Goal: Task Accomplishment & Management: Manage account settings

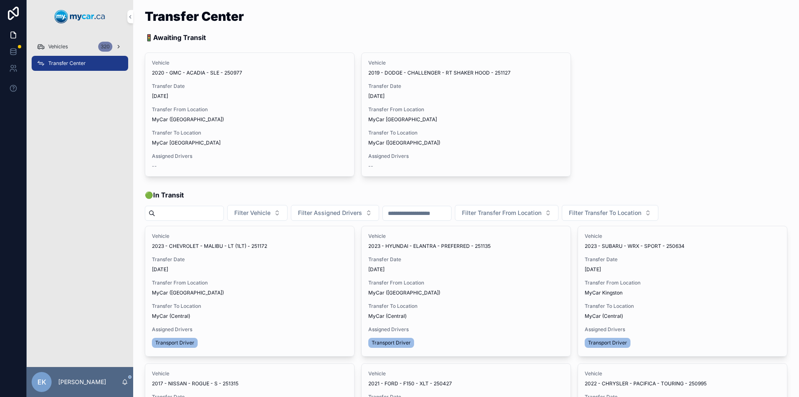
click at [74, 45] on div "Vehicles 320" at bounding box center [80, 46] width 87 height 13
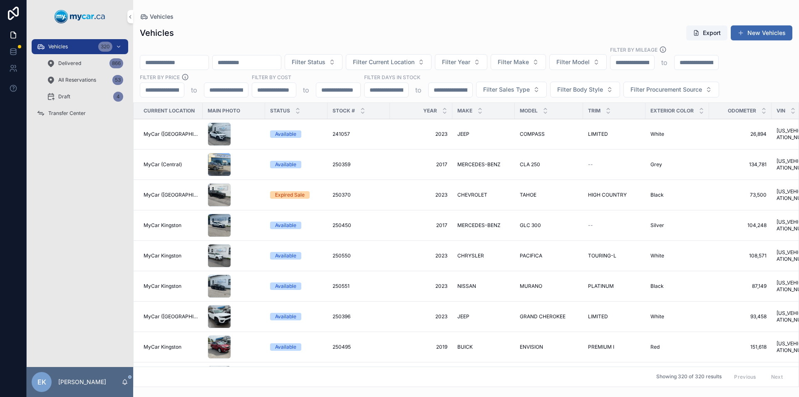
drag, startPoint x: 74, startPoint y: 45, endPoint x: 163, endPoint y: 62, distance: 90.0
click at [163, 62] on input "scrollable content" at bounding box center [174, 63] width 68 height 12
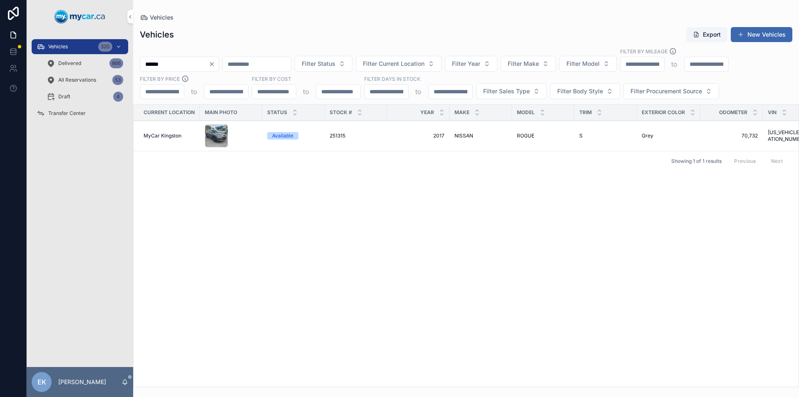
type input "******"
click at [343, 134] on span "251315" at bounding box center [338, 135] width 16 height 7
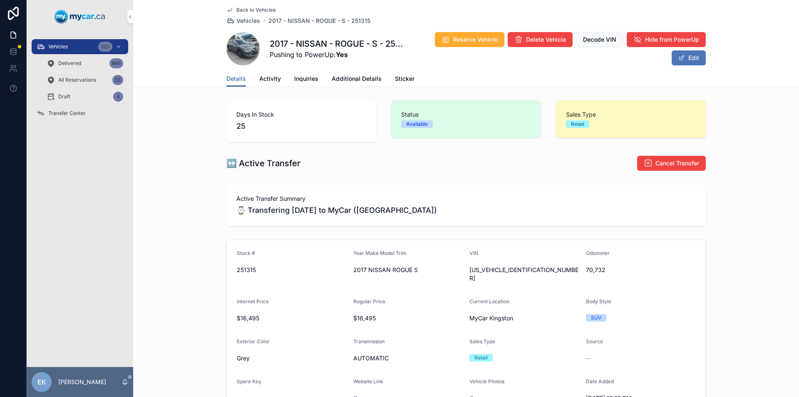
click at [685, 60] on button "Edit" at bounding box center [689, 57] width 34 height 15
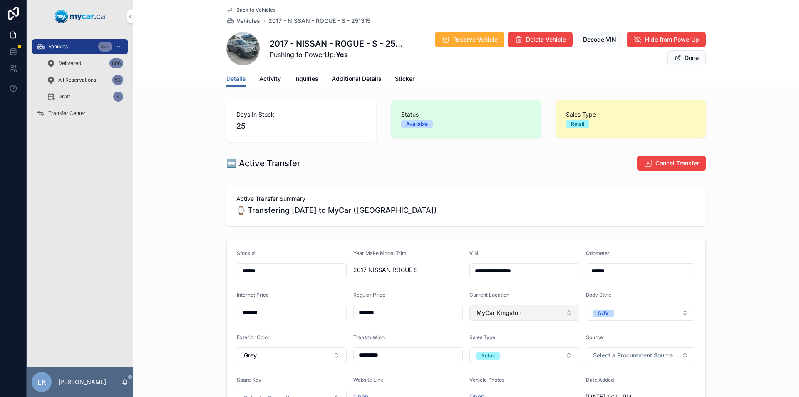
click at [505, 313] on span "MyCar Kingston" at bounding box center [499, 312] width 45 height 8
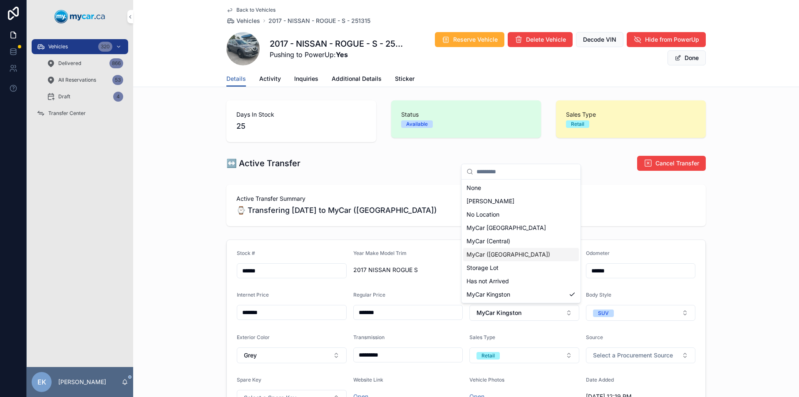
click at [492, 255] on span "MyCar ([GEOGRAPHIC_DATA])" at bounding box center [509, 254] width 84 height 8
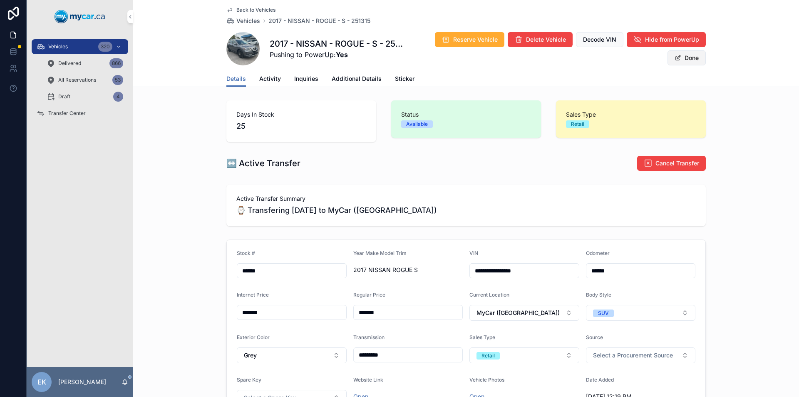
click at [686, 57] on button "Done" at bounding box center [687, 57] width 38 height 15
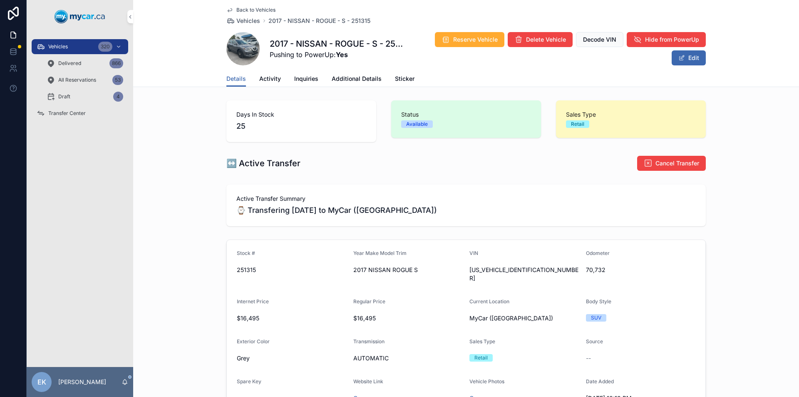
click at [66, 114] on span "Transfer Center" at bounding box center [66, 113] width 37 height 7
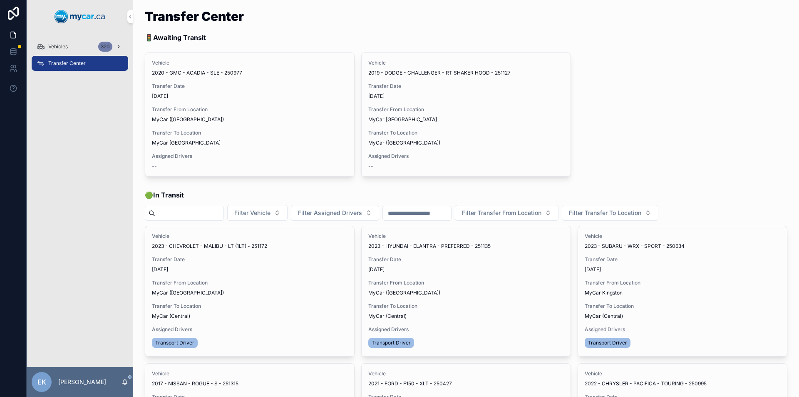
click at [104, 46] on div "320" at bounding box center [105, 47] width 14 height 10
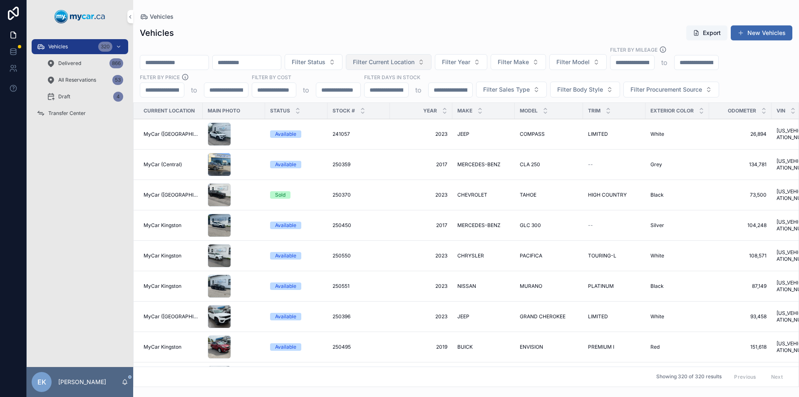
click at [432, 62] on button "Filter Current Location" at bounding box center [389, 62] width 86 height 16
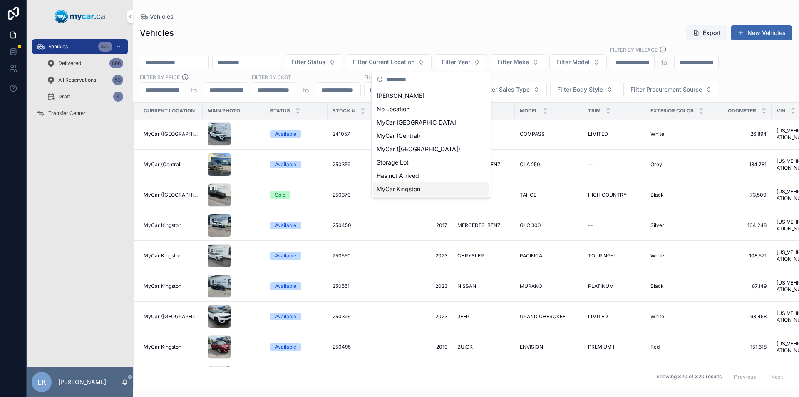
click at [405, 187] on span "MyCar Kingston" at bounding box center [399, 189] width 44 height 8
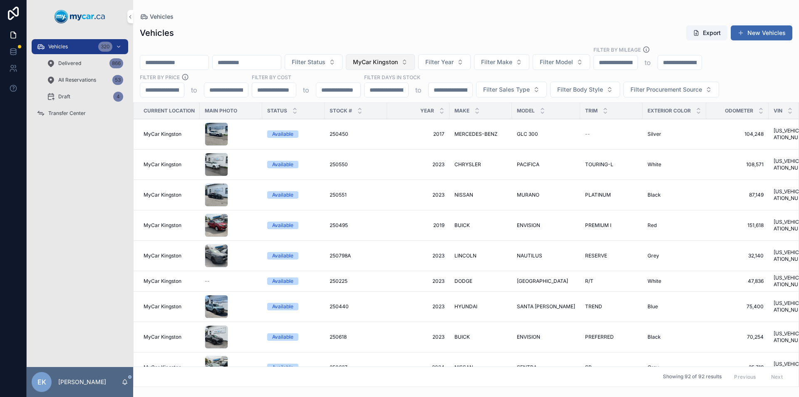
click at [415, 62] on button "MyCar Kingston" at bounding box center [380, 62] width 69 height 16
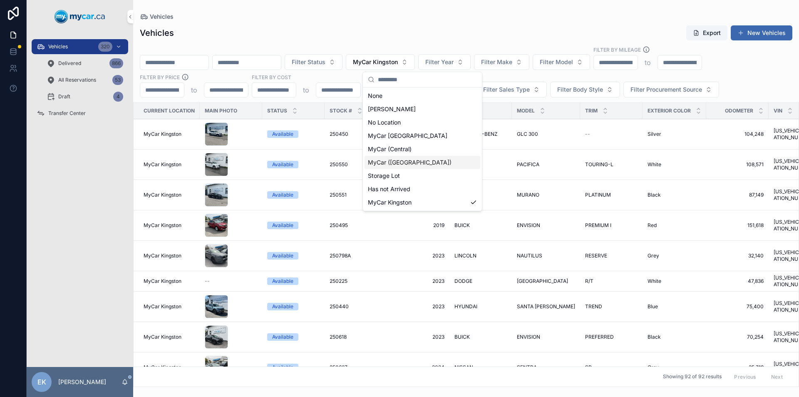
click at [412, 161] on span "MyCar ([GEOGRAPHIC_DATA])" at bounding box center [410, 162] width 84 height 8
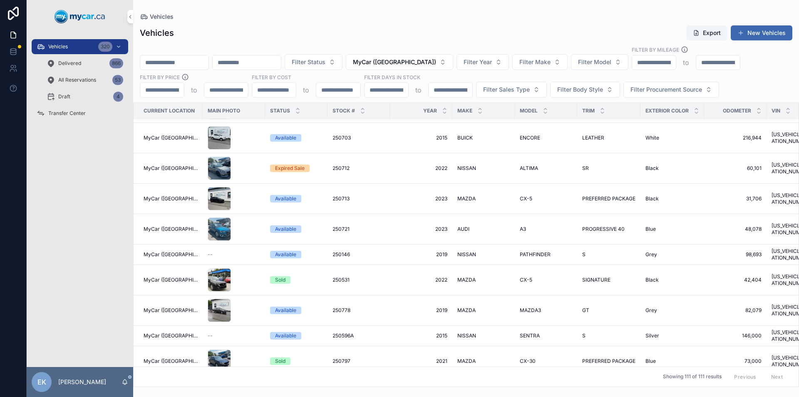
scroll to position [250, 0]
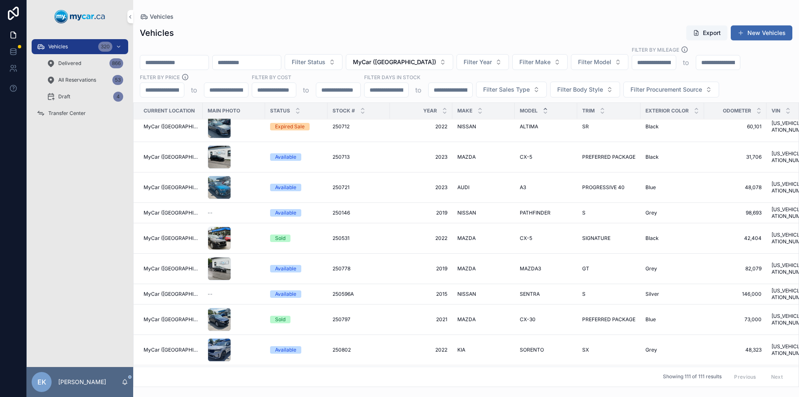
click at [543, 108] on icon "scrollable content" at bounding box center [545, 108] width 5 height 5
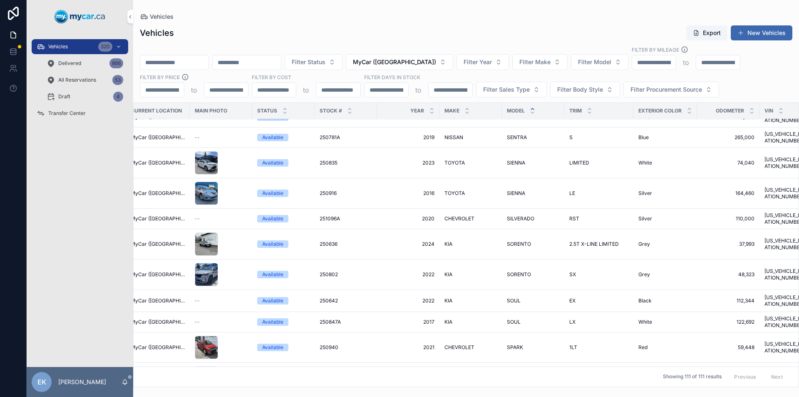
scroll to position [2331, 0]
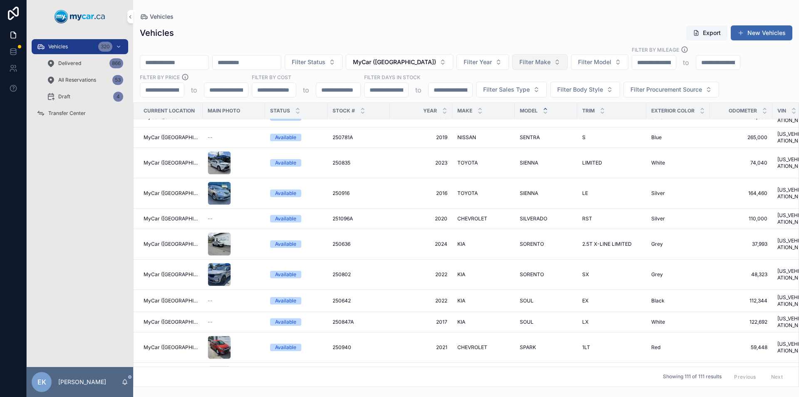
click at [568, 62] on button "Filter Make" at bounding box center [539, 62] width 55 height 16
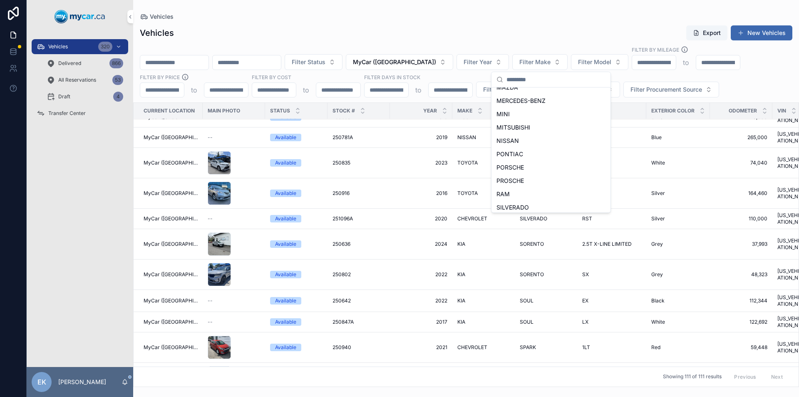
scroll to position [273, 0]
click at [516, 114] on span "MASERATI" at bounding box center [512, 116] width 30 height 8
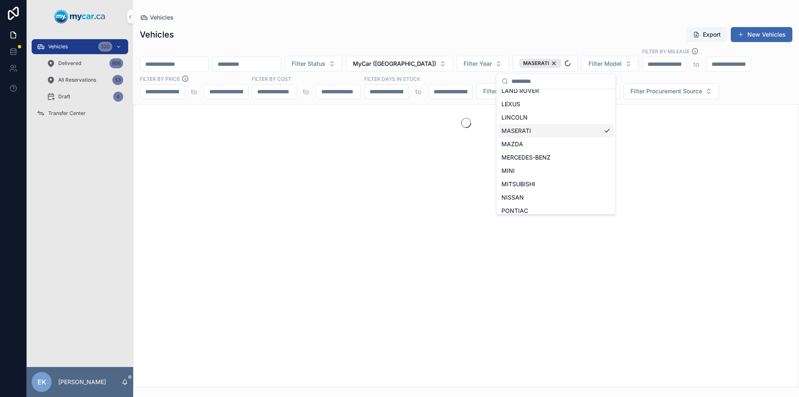
scroll to position [286, 0]
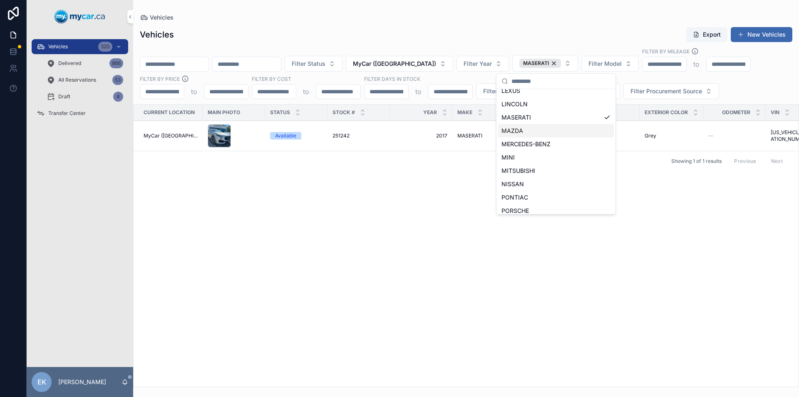
click at [343, 136] on span "251242" at bounding box center [341, 135] width 17 height 7
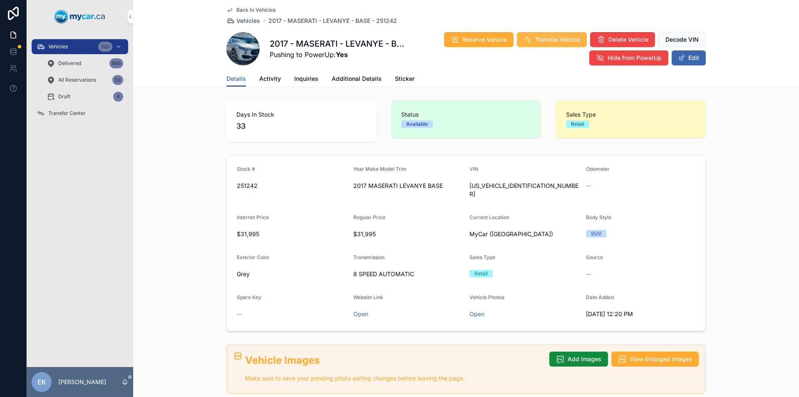
click at [542, 38] on span "Transfer Vehicle" at bounding box center [557, 39] width 45 height 8
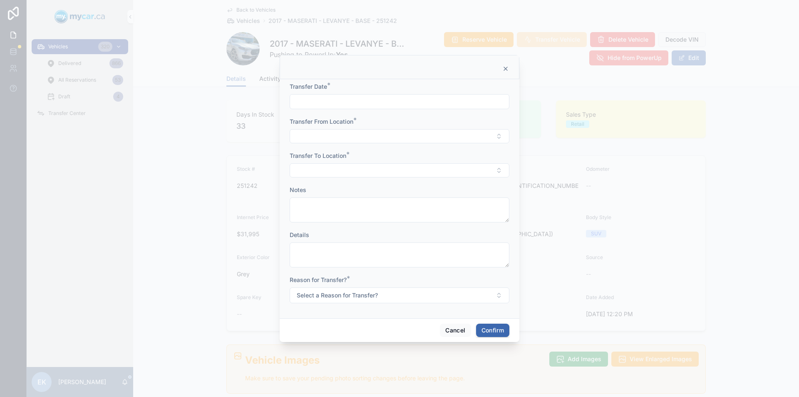
click at [365, 102] on input "text" at bounding box center [399, 102] width 219 height 12
click at [417, 188] on button "9" at bounding box center [414, 188] width 15 height 15
type input "*********"
click at [317, 132] on button "Select Button" at bounding box center [400, 136] width 220 height 14
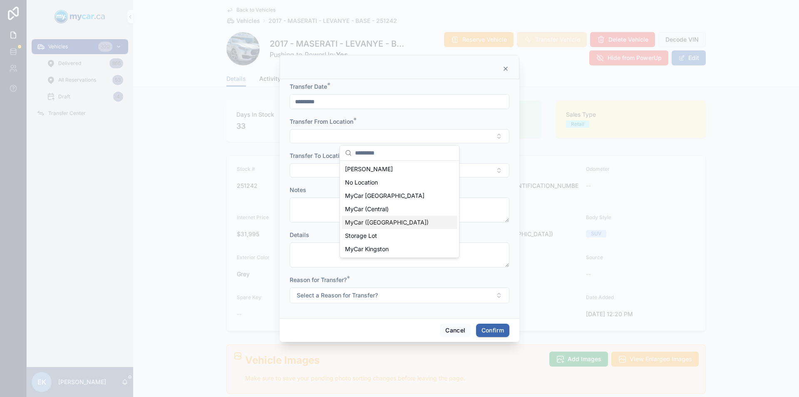
click at [372, 220] on span "MyCar ([GEOGRAPHIC_DATA])" at bounding box center [387, 222] width 84 height 8
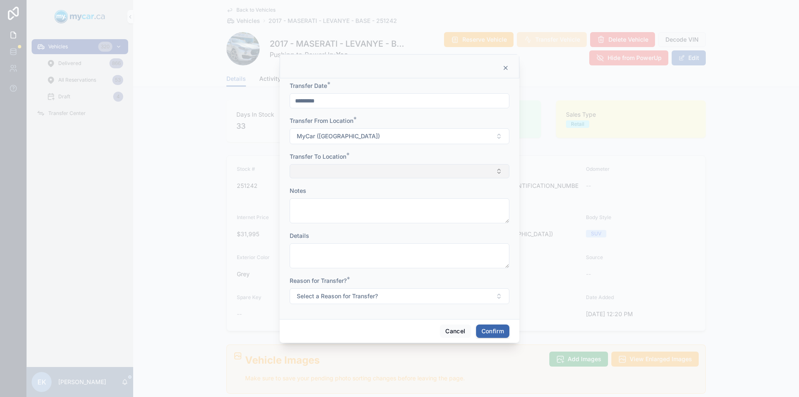
click at [334, 171] on button "Select Button" at bounding box center [400, 171] width 220 height 14
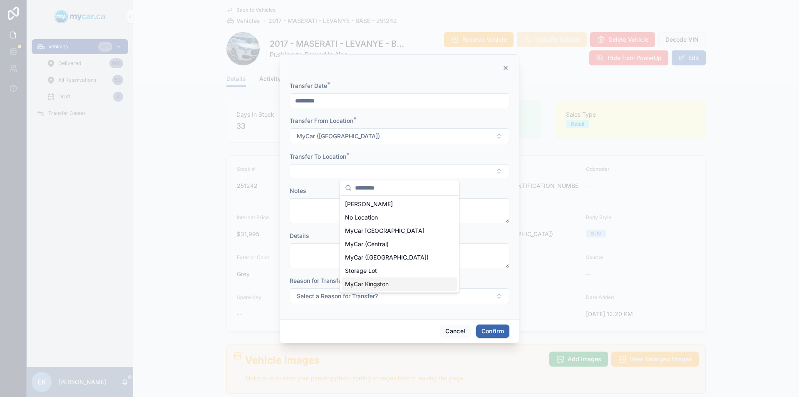
click at [358, 283] on span "MyCar Kingston" at bounding box center [367, 284] width 44 height 8
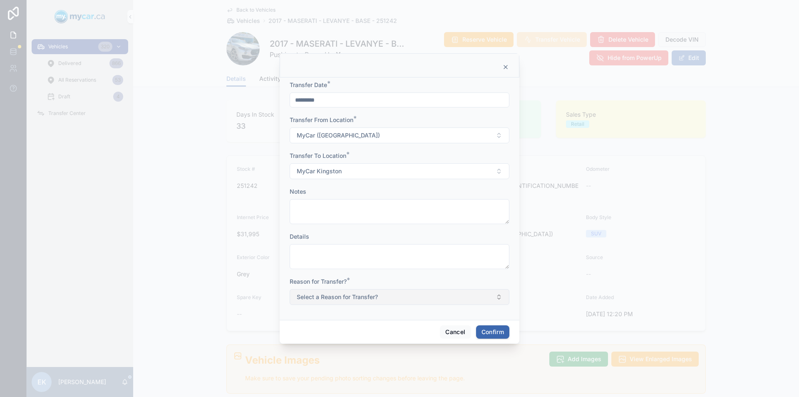
click at [379, 295] on button "Select a Reason for Transfer?" at bounding box center [400, 297] width 220 height 16
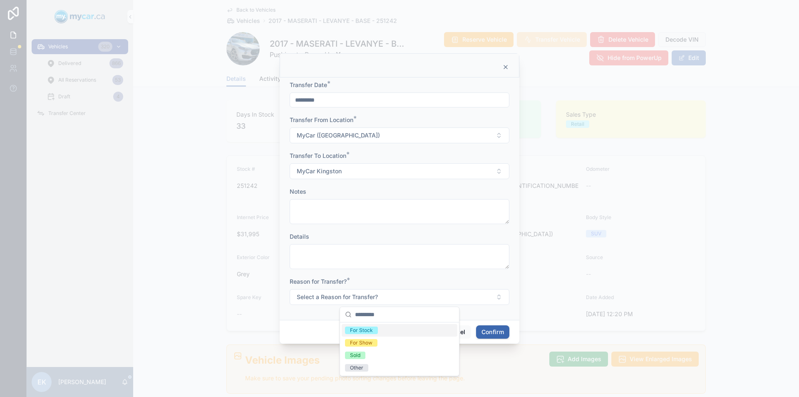
click at [366, 330] on div "For Stock" at bounding box center [361, 329] width 23 height 7
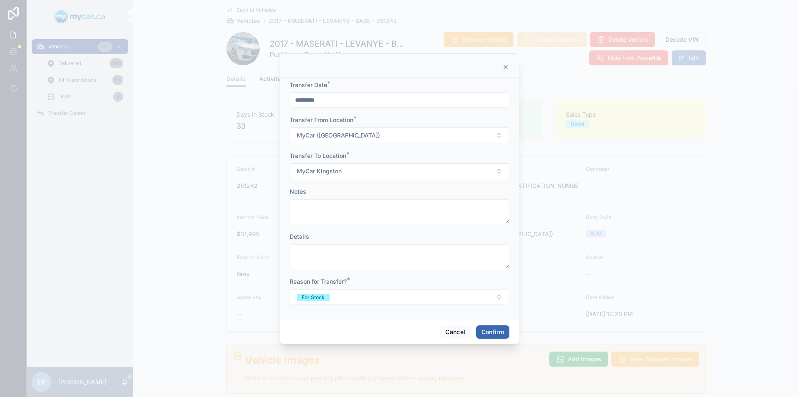
click at [492, 329] on button "Confirm" at bounding box center [492, 331] width 33 height 13
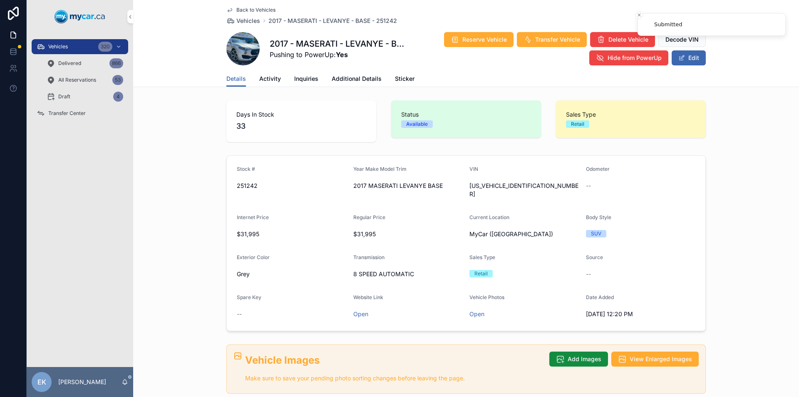
click at [71, 114] on span "Transfer Center" at bounding box center [66, 113] width 37 height 7
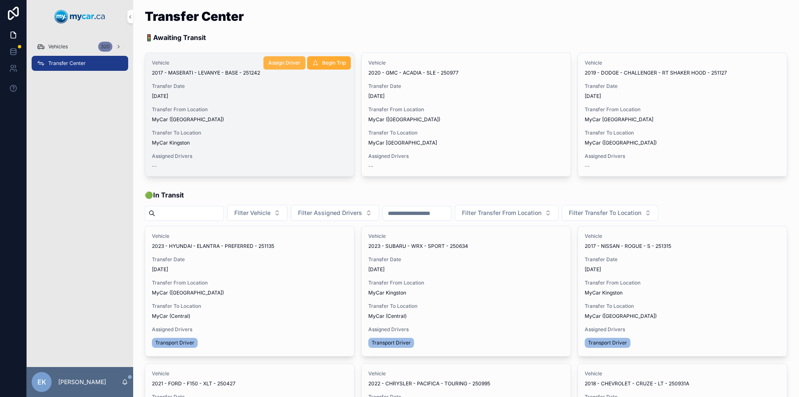
click at [274, 64] on span "Assign Driver" at bounding box center [284, 63] width 32 height 7
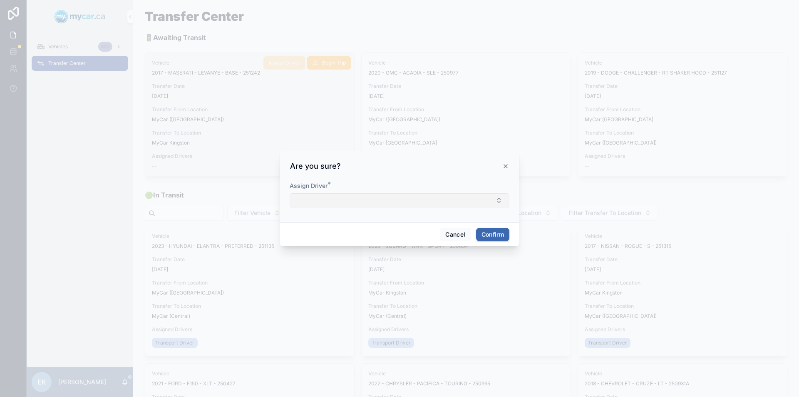
click at [352, 198] on button "Select Button" at bounding box center [400, 200] width 220 height 14
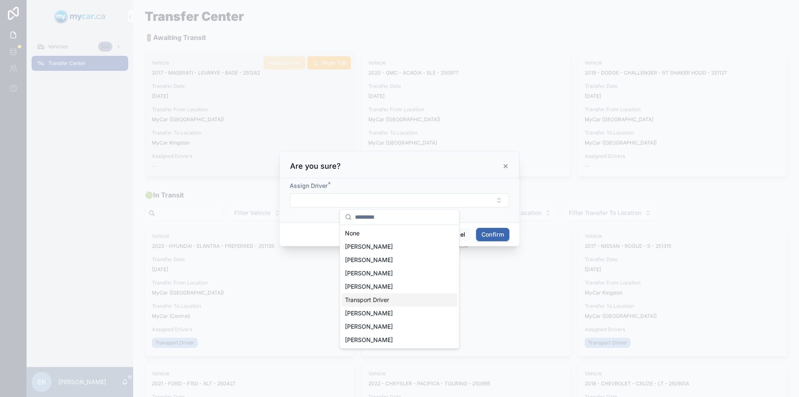
click at [377, 293] on div "Transport Driver" at bounding box center [400, 299] width 116 height 13
click at [492, 238] on button "Confirm" at bounding box center [492, 235] width 33 height 13
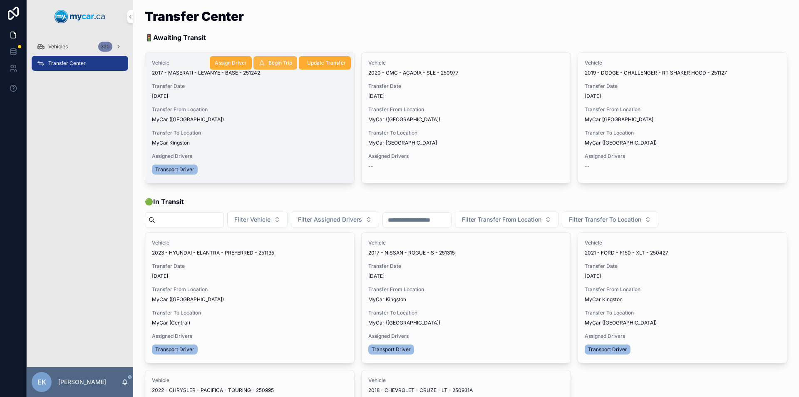
click at [273, 62] on span "Begin Trip" at bounding box center [280, 63] width 24 height 7
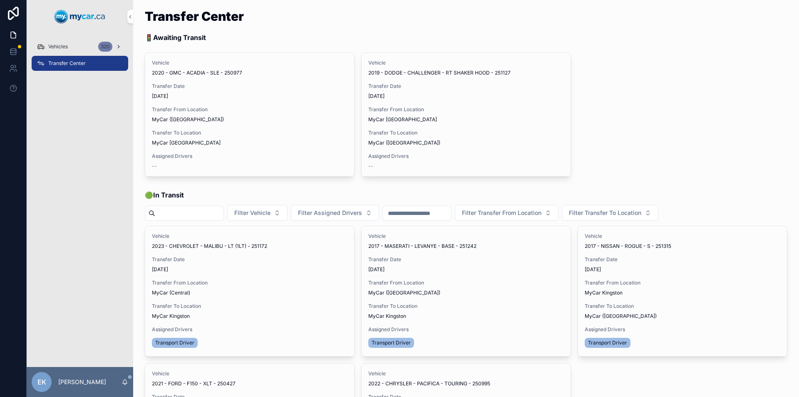
click at [82, 41] on div "Vehicles 320" at bounding box center [80, 46] width 87 height 13
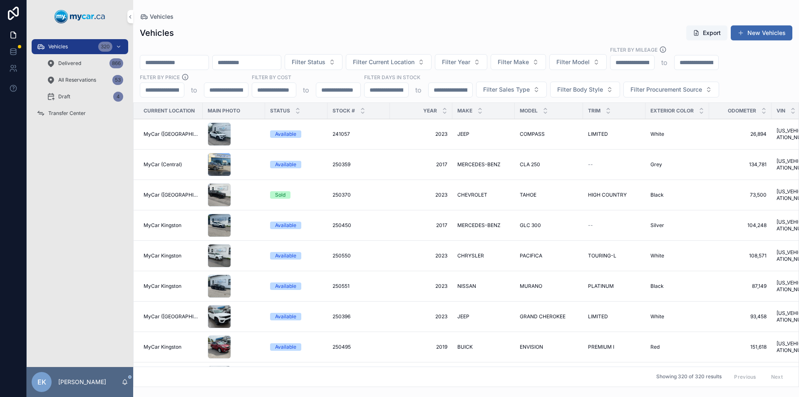
drag, startPoint x: 82, startPoint y: 41, endPoint x: 168, endPoint y: 57, distance: 88.1
click at [168, 57] on input "scrollable content" at bounding box center [174, 63] width 68 height 12
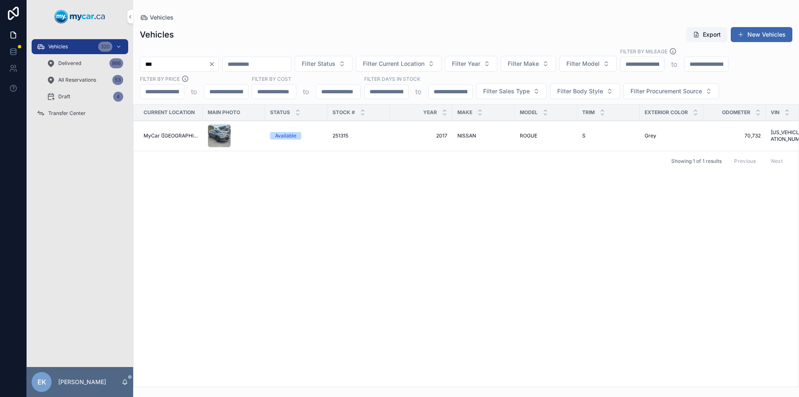
type input "***"
click at [66, 113] on span "Transfer Center" at bounding box center [66, 113] width 37 height 7
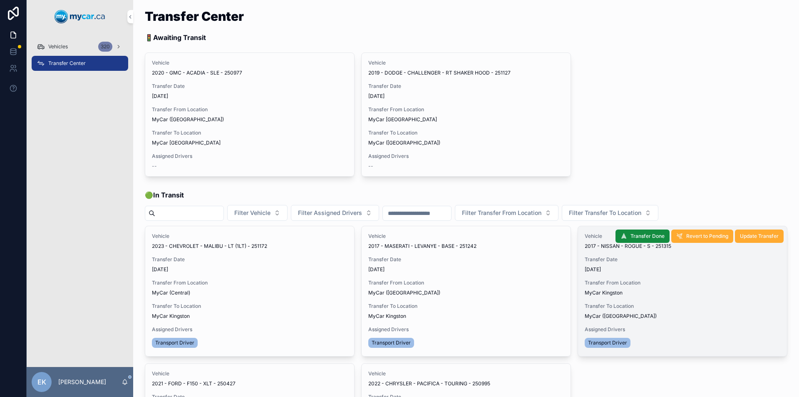
scroll to position [83, 0]
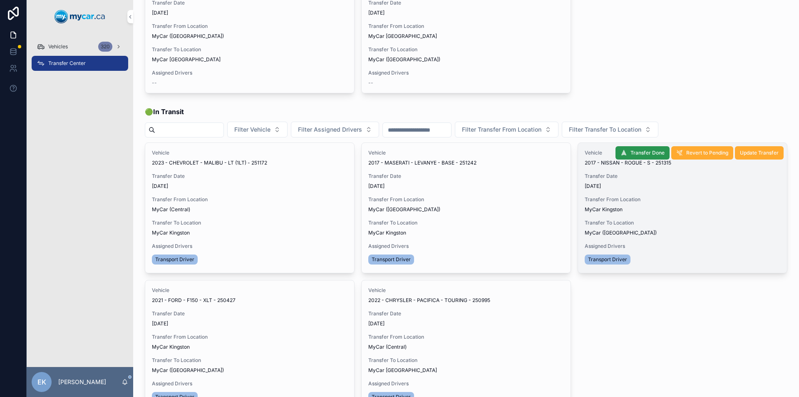
click at [647, 154] on span "Transfer Done" at bounding box center [648, 152] width 34 height 7
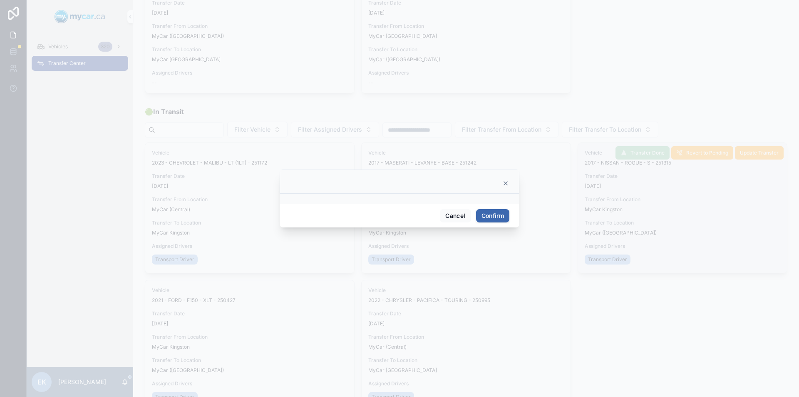
click at [501, 216] on button "Confirm" at bounding box center [492, 215] width 33 height 13
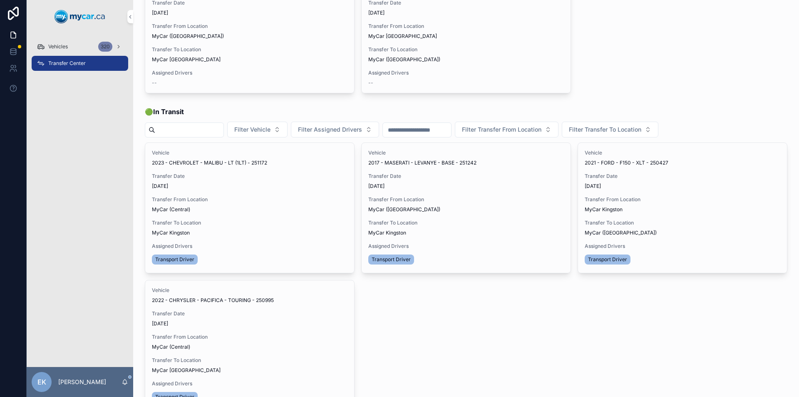
scroll to position [125, 0]
